Goal: Browse casually

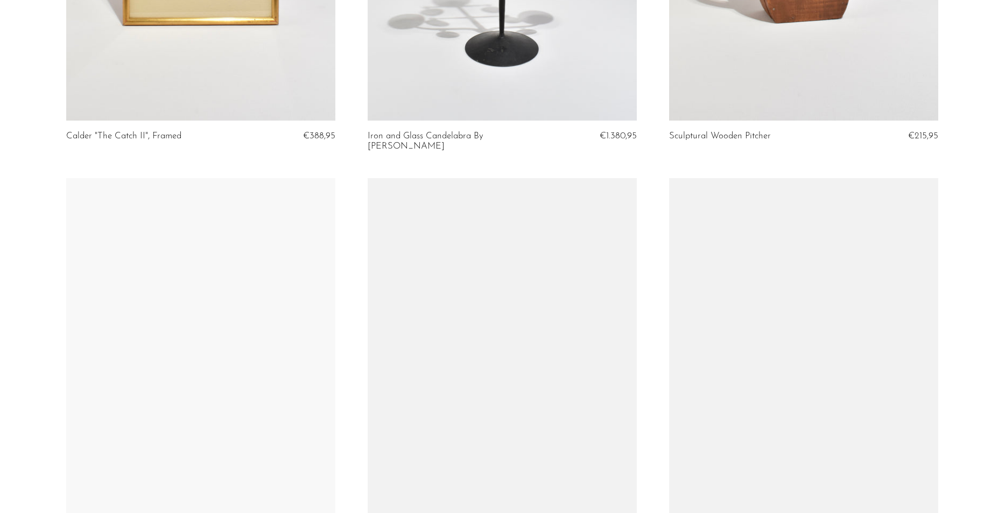
scroll to position [807, 0]
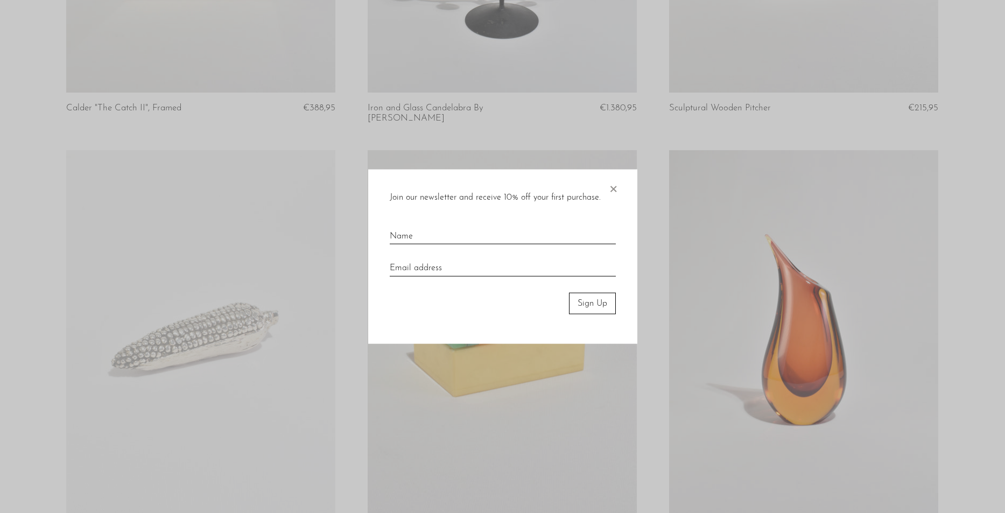
click at [615, 188] on span "×" at bounding box center [613, 186] width 11 height 34
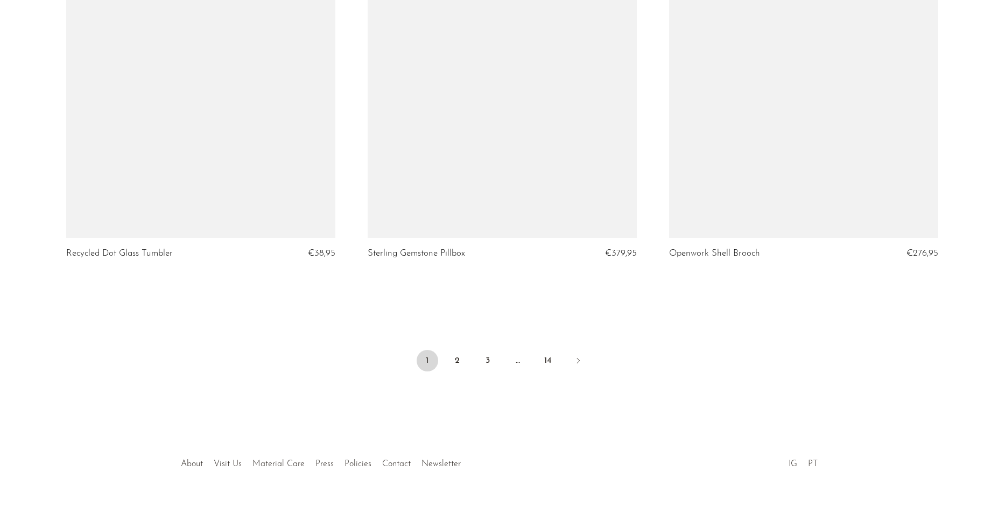
scroll to position [4928, 0]
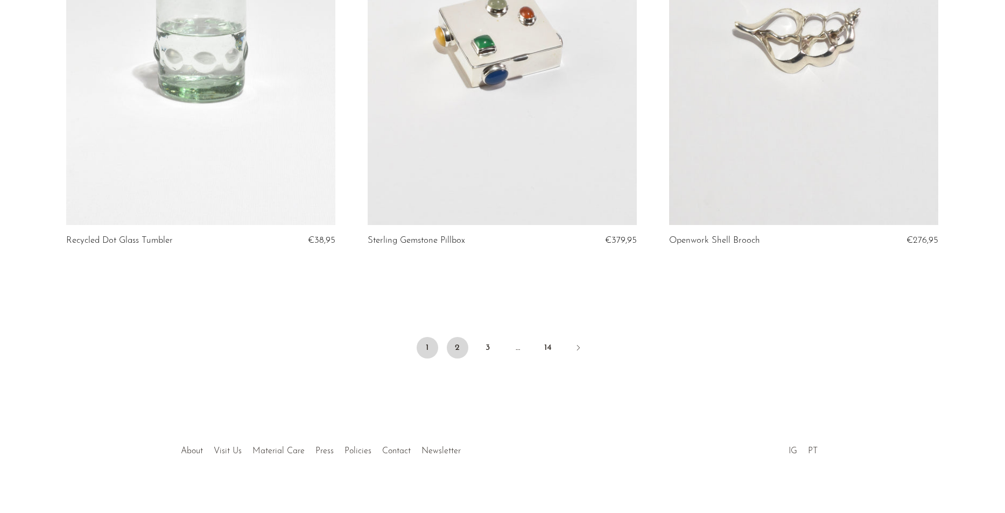
click at [458, 337] on link "2" at bounding box center [458, 348] width 22 height 22
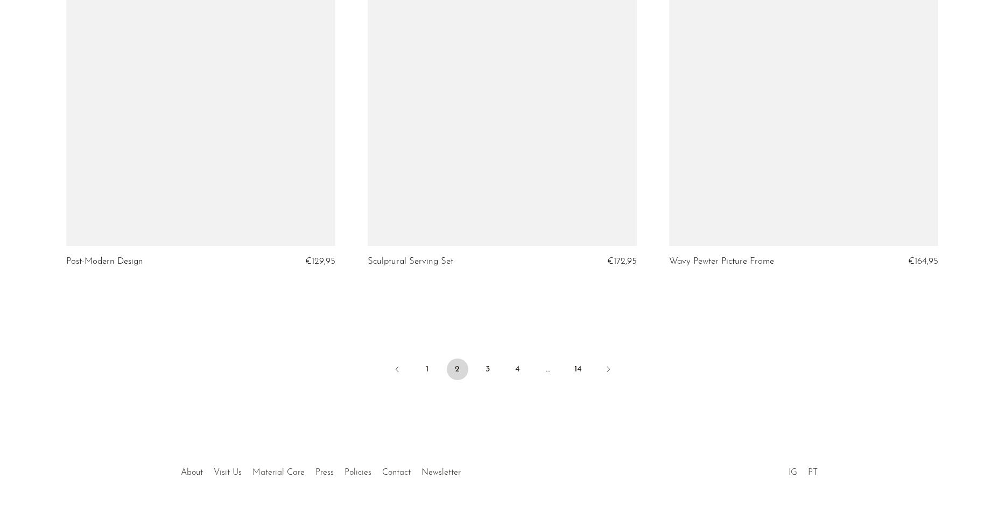
scroll to position [4928, 0]
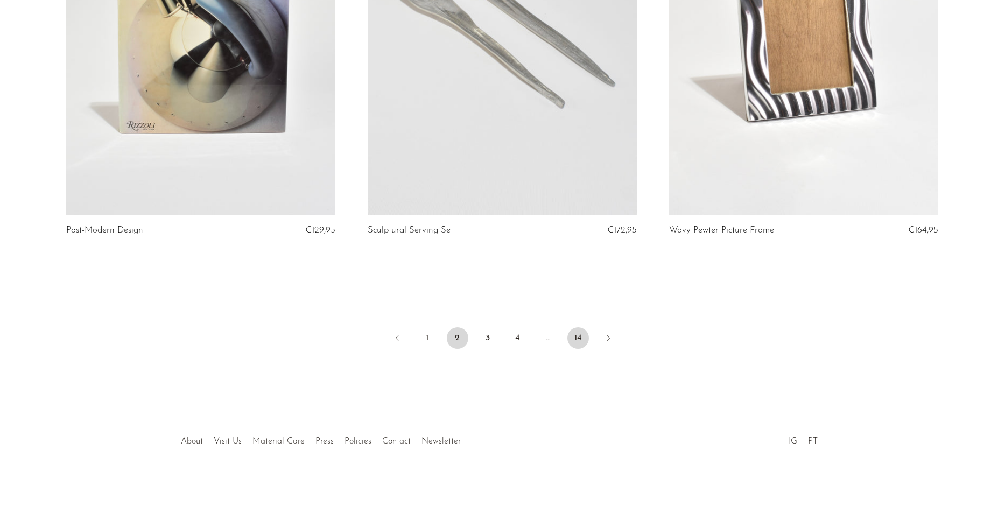
click at [576, 336] on link "14" at bounding box center [578, 338] width 22 height 22
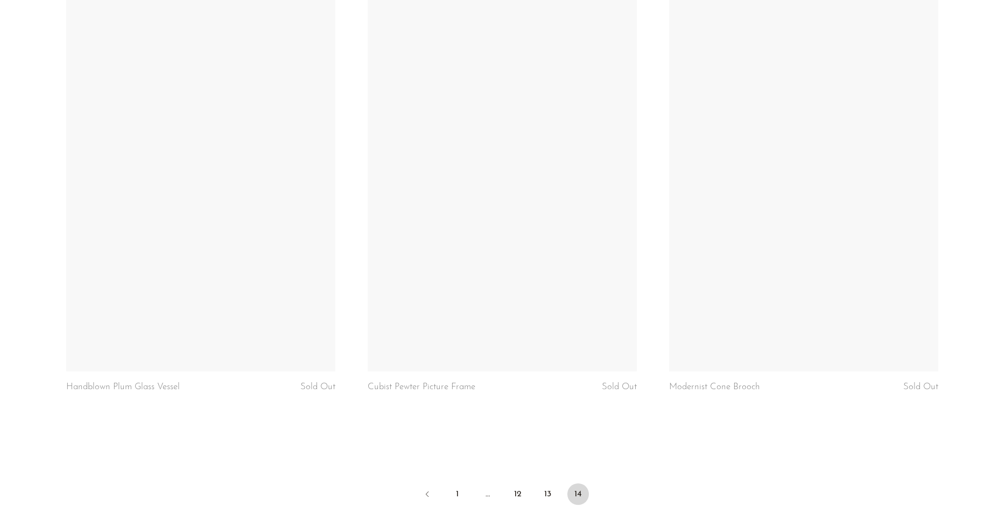
scroll to position [2798, 0]
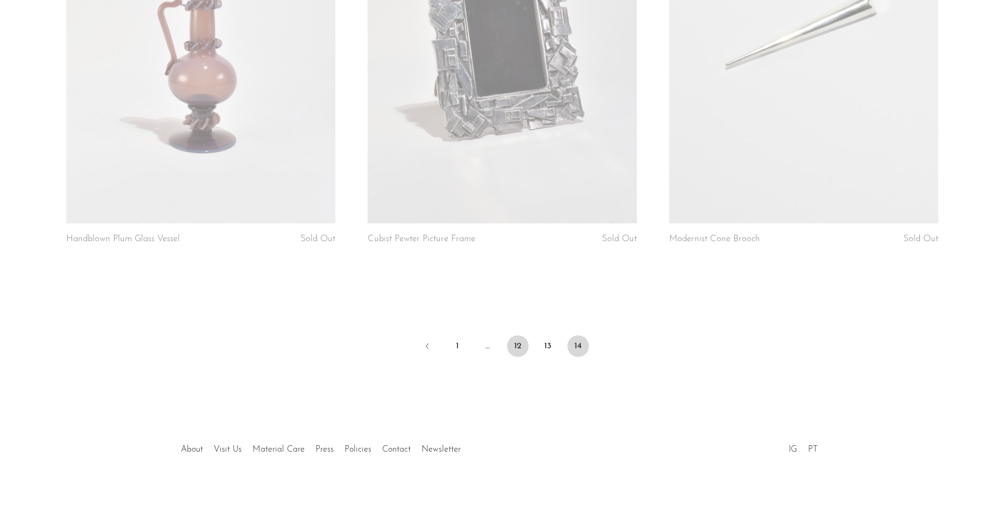
click at [524, 345] on link "12" at bounding box center [518, 346] width 22 height 22
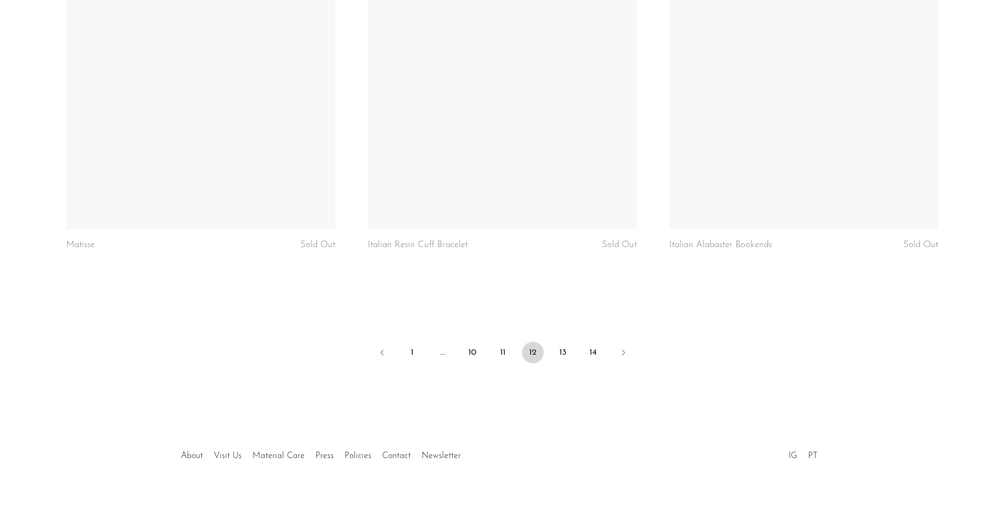
scroll to position [4938, 0]
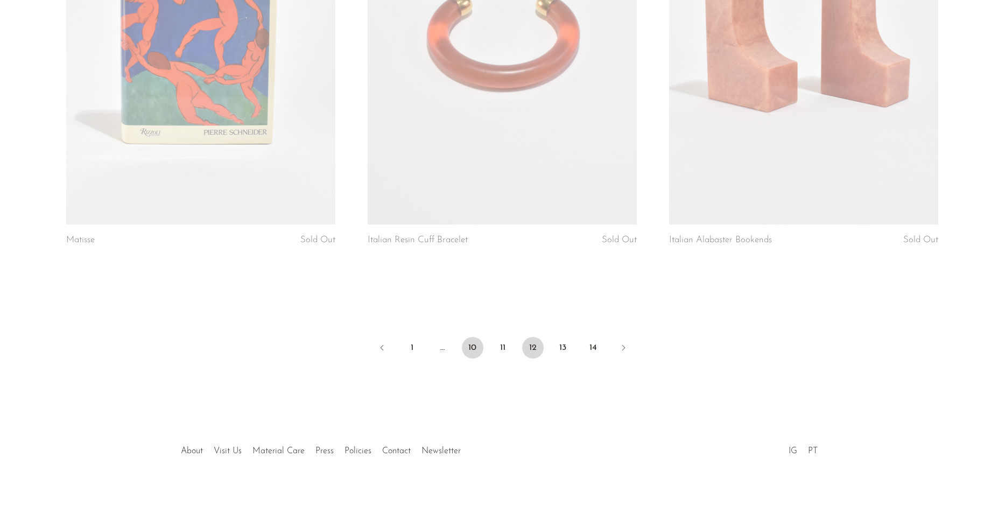
click at [472, 338] on link "10" at bounding box center [473, 348] width 22 height 22
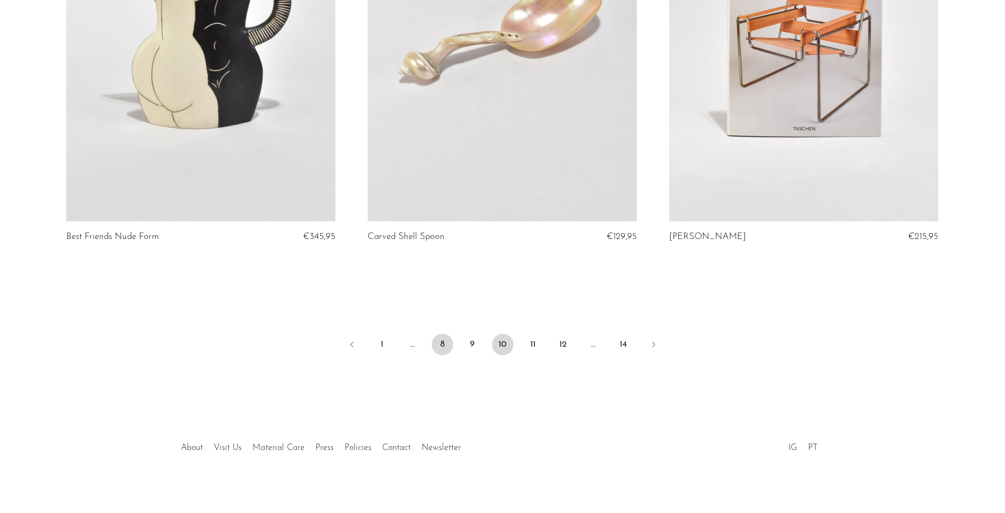
scroll to position [4928, 0]
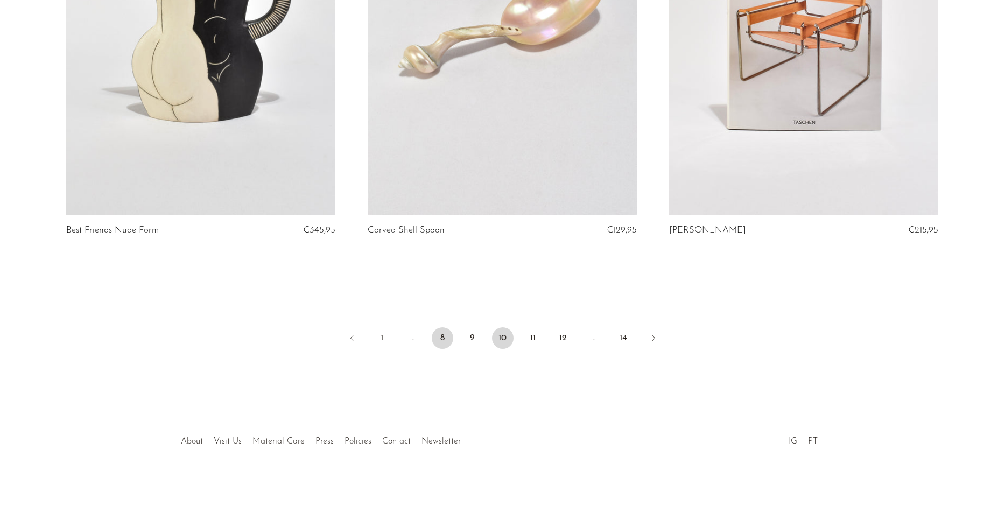
click at [442, 343] on link "8" at bounding box center [443, 338] width 22 height 22
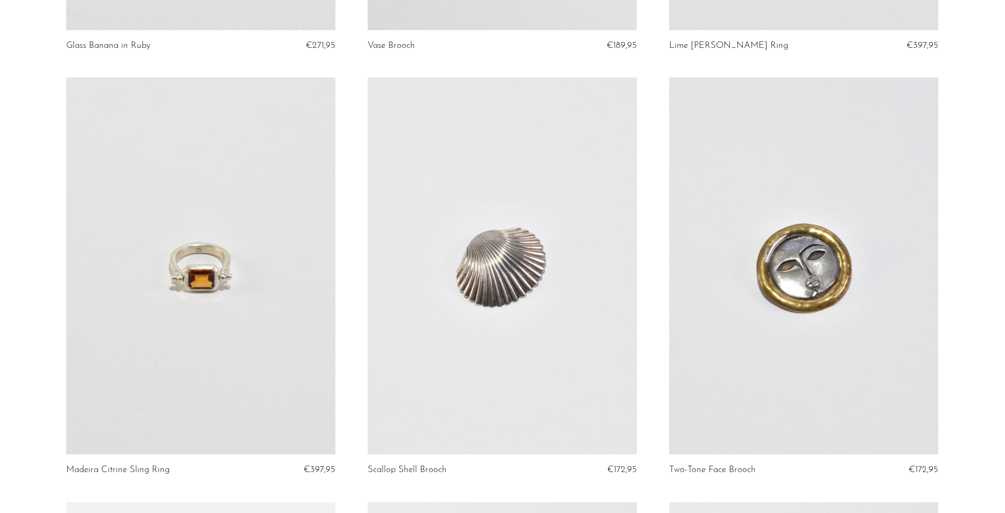
scroll to position [484, 0]
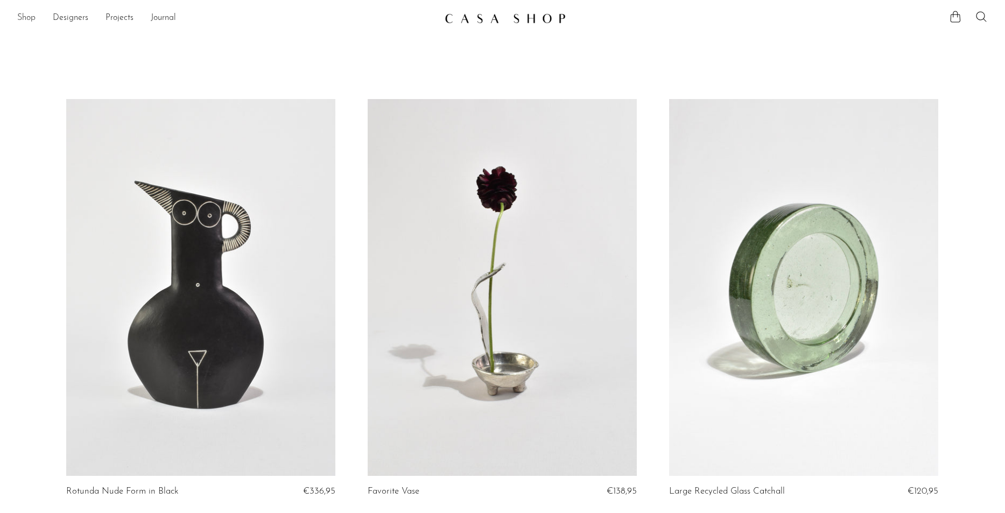
click at [23, 20] on link "Shop" at bounding box center [26, 18] width 18 height 14
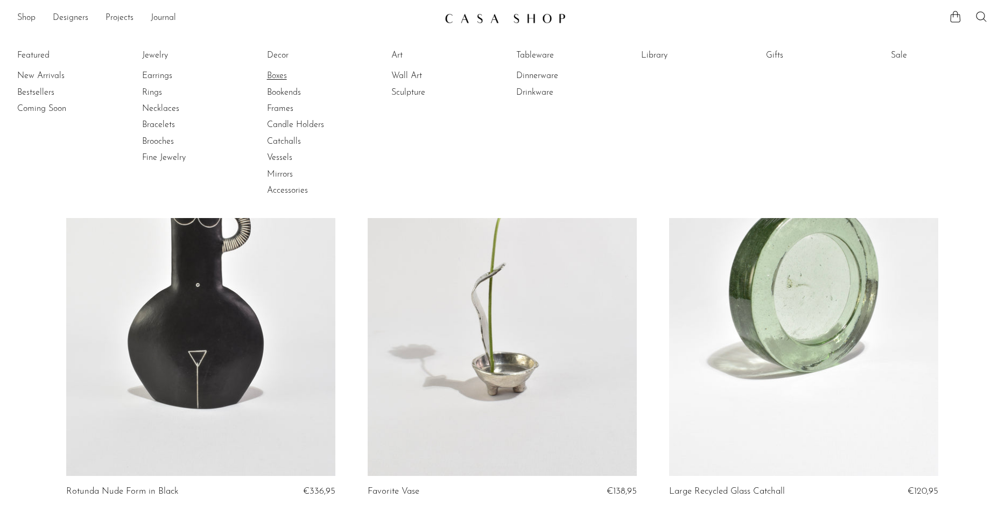
click at [278, 76] on link "Boxes" at bounding box center [307, 76] width 81 height 12
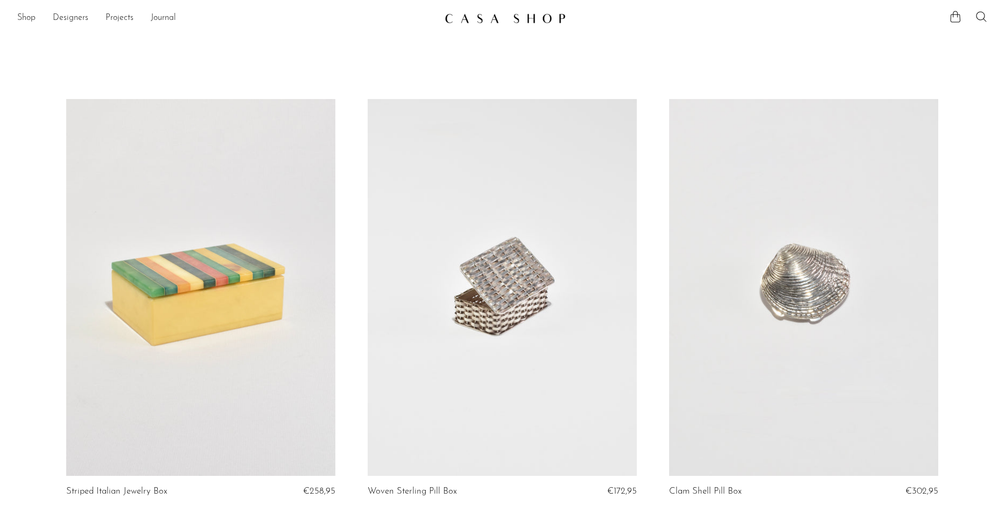
click at [37, 22] on ul "Shop Featured New Arrivals Bestsellers Coming Soon Jewelry Jewelry All Earrings…" at bounding box center [226, 18] width 419 height 18
click at [33, 23] on link "Shop" at bounding box center [26, 18] width 18 height 14
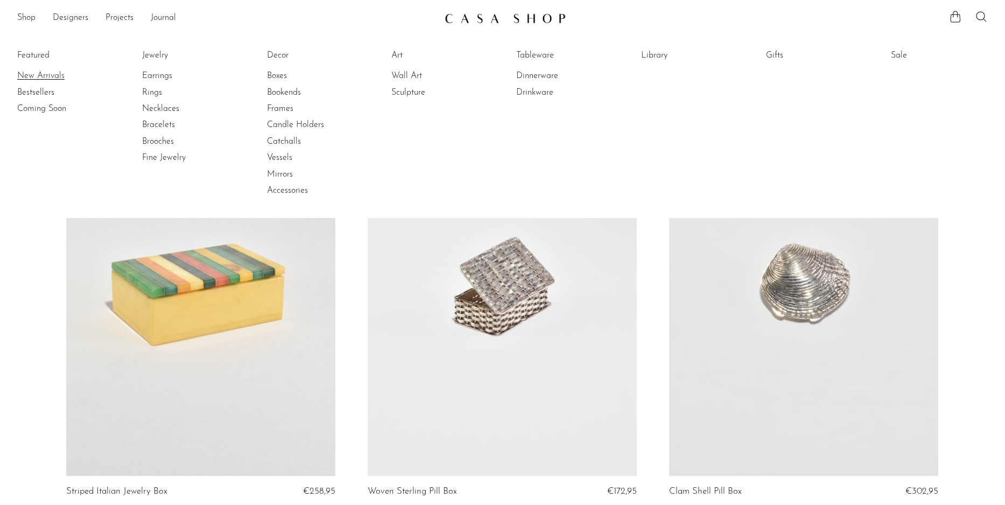
click at [35, 74] on link "New Arrivals" at bounding box center [57, 76] width 81 height 12
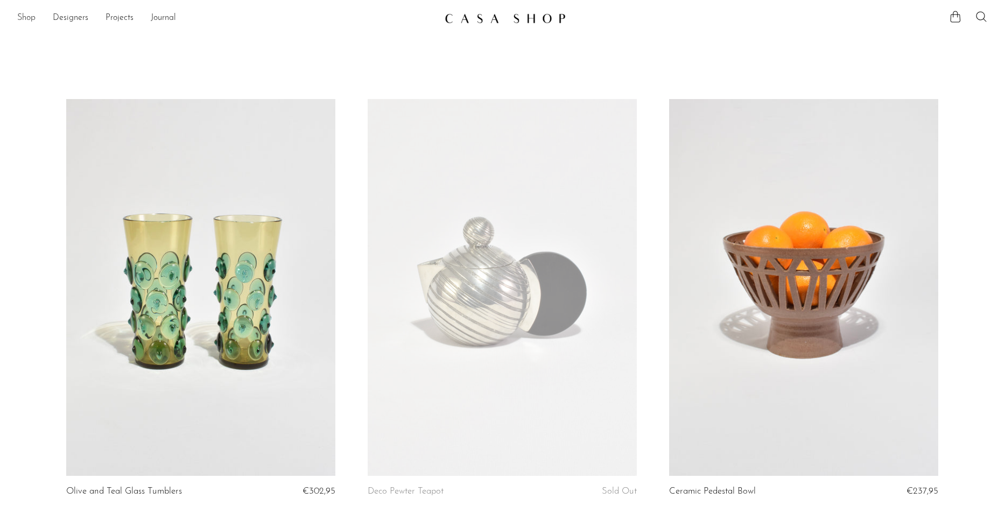
click at [25, 15] on link "Shop" at bounding box center [26, 18] width 18 height 14
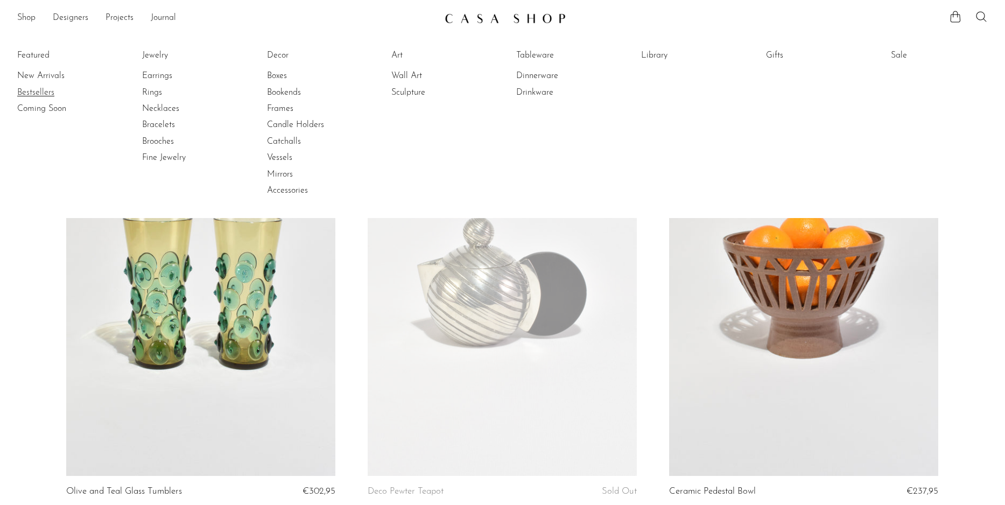
click at [29, 87] on link "Bestsellers" at bounding box center [57, 93] width 81 height 12
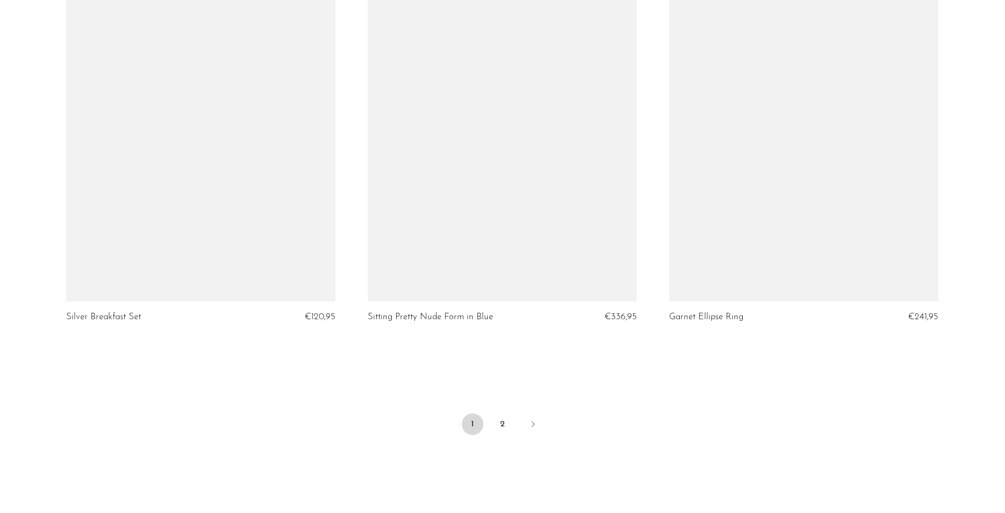
scroll to position [4928, 0]
